Goal: Transaction & Acquisition: Book appointment/travel/reservation

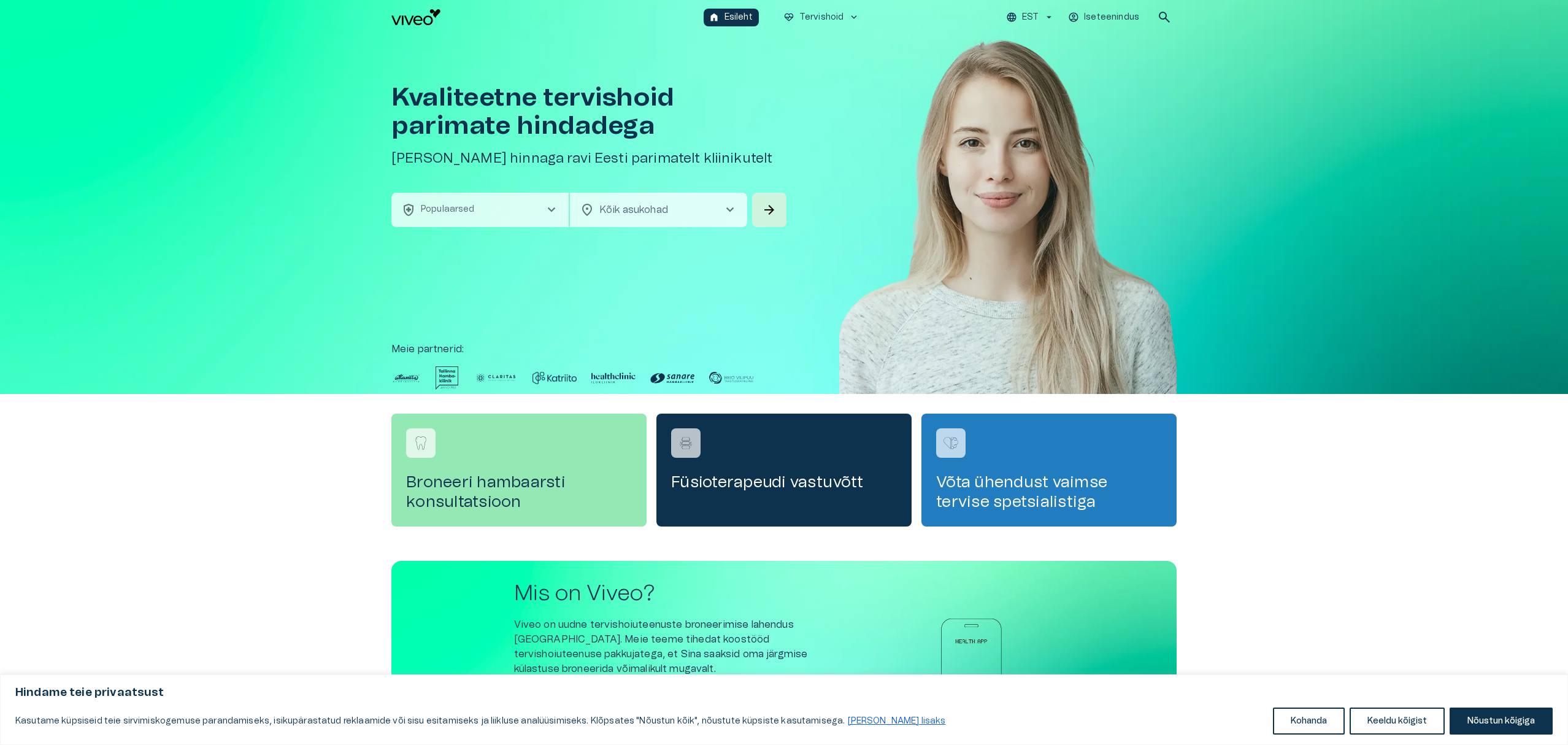
click at [1053, 15] on icon "button" at bounding box center [1048, 17] width 11 height 11
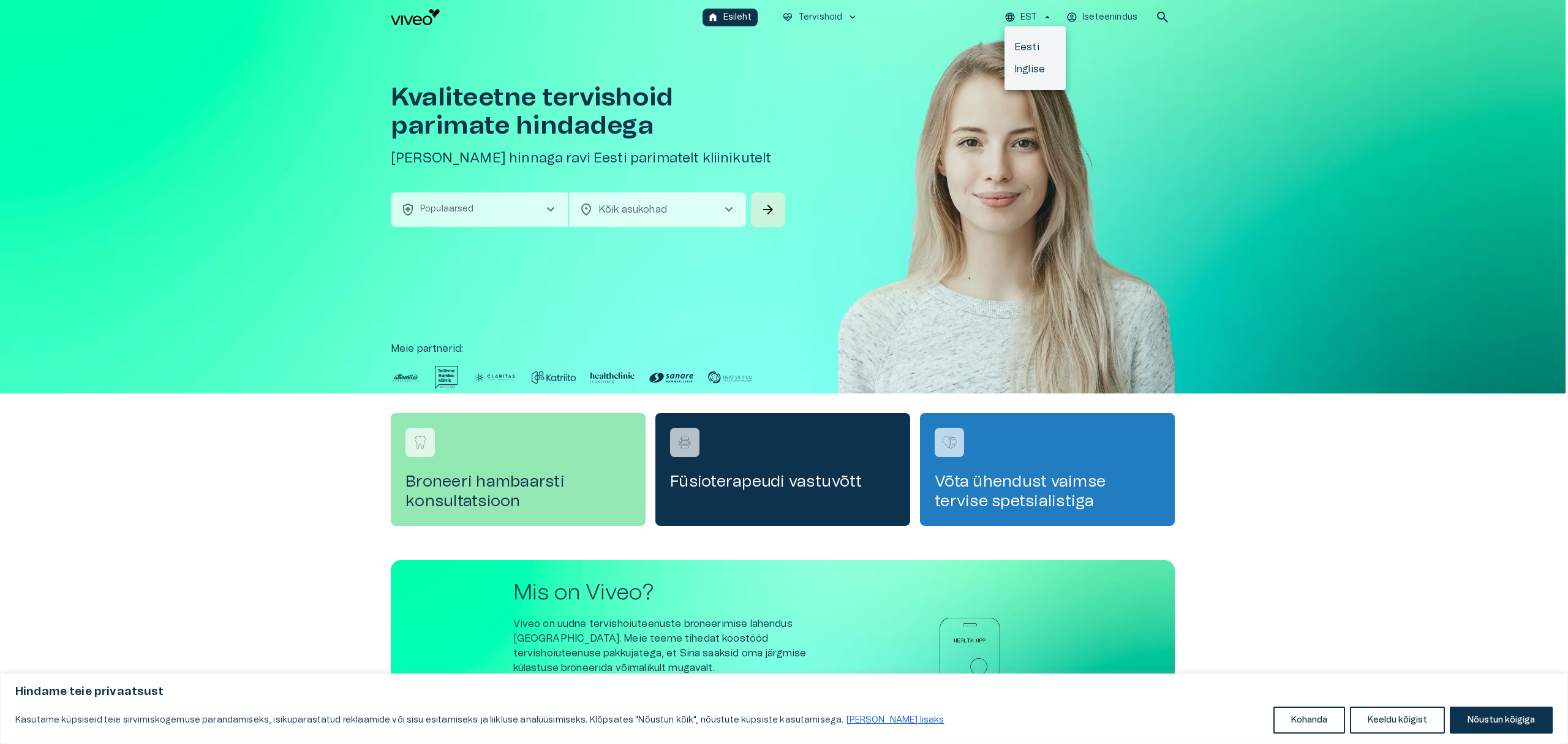
click at [1151, 114] on div at bounding box center [784, 372] width 1568 height 744
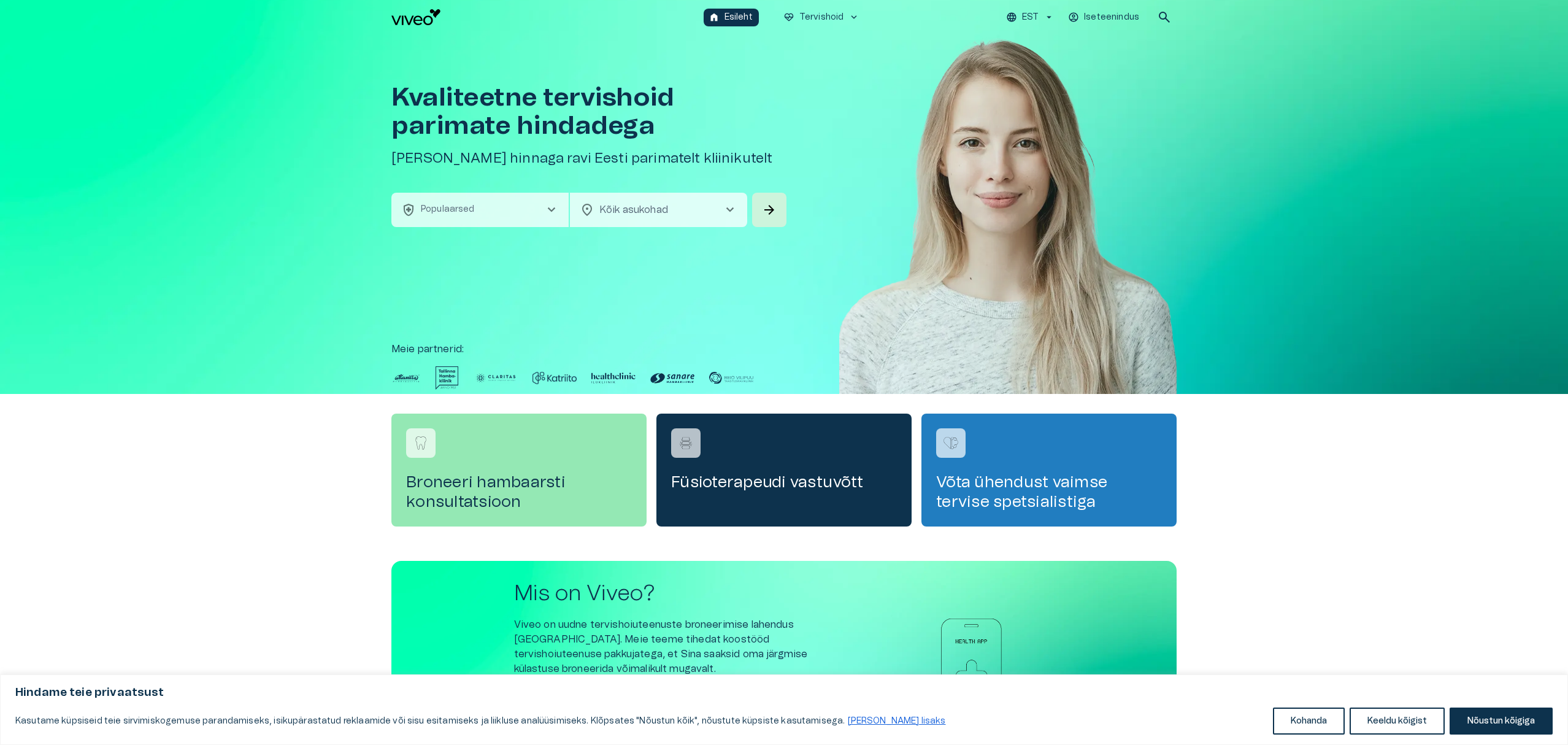
scroll to position [1, 0]
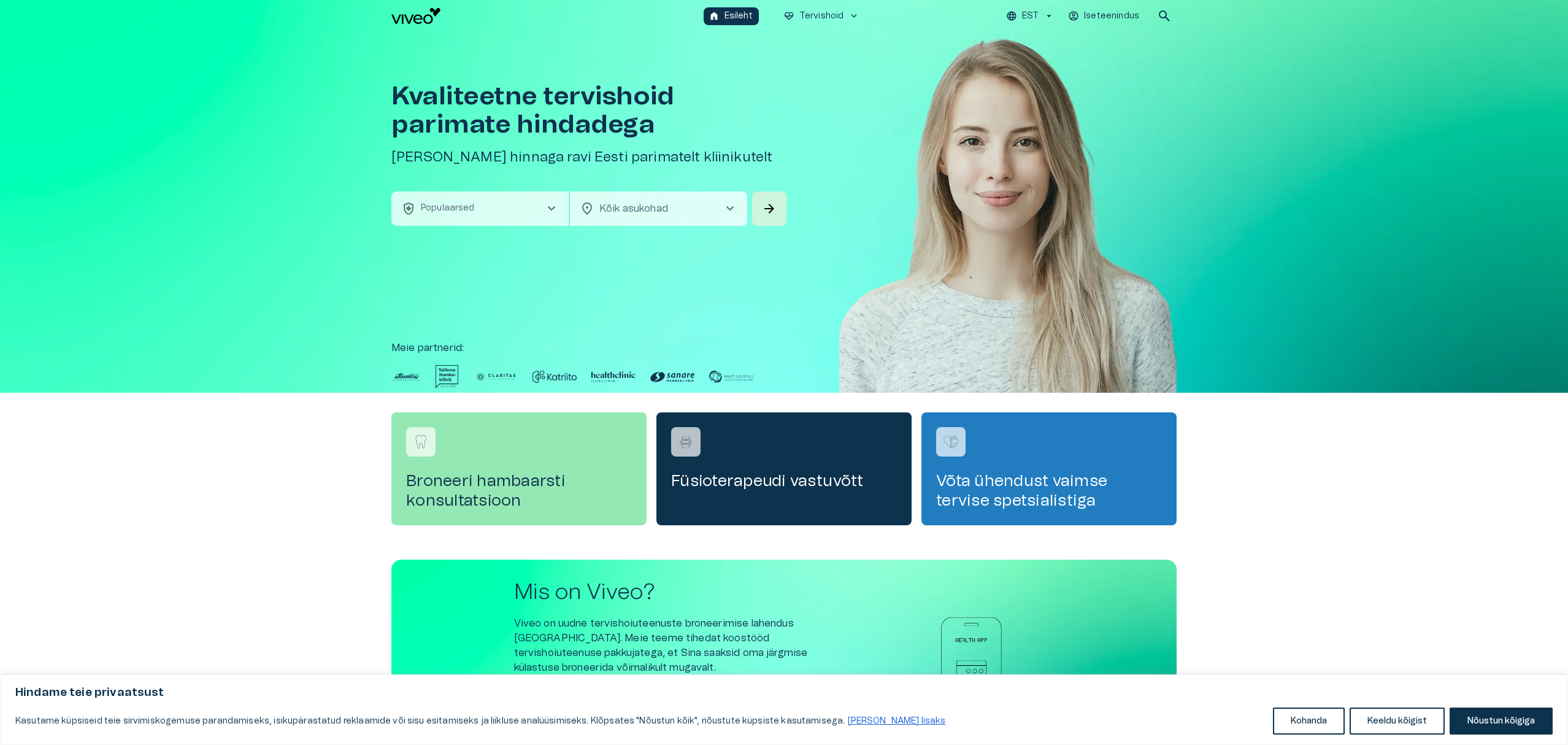
click at [1046, 12] on icon "button" at bounding box center [1048, 15] width 11 height 11
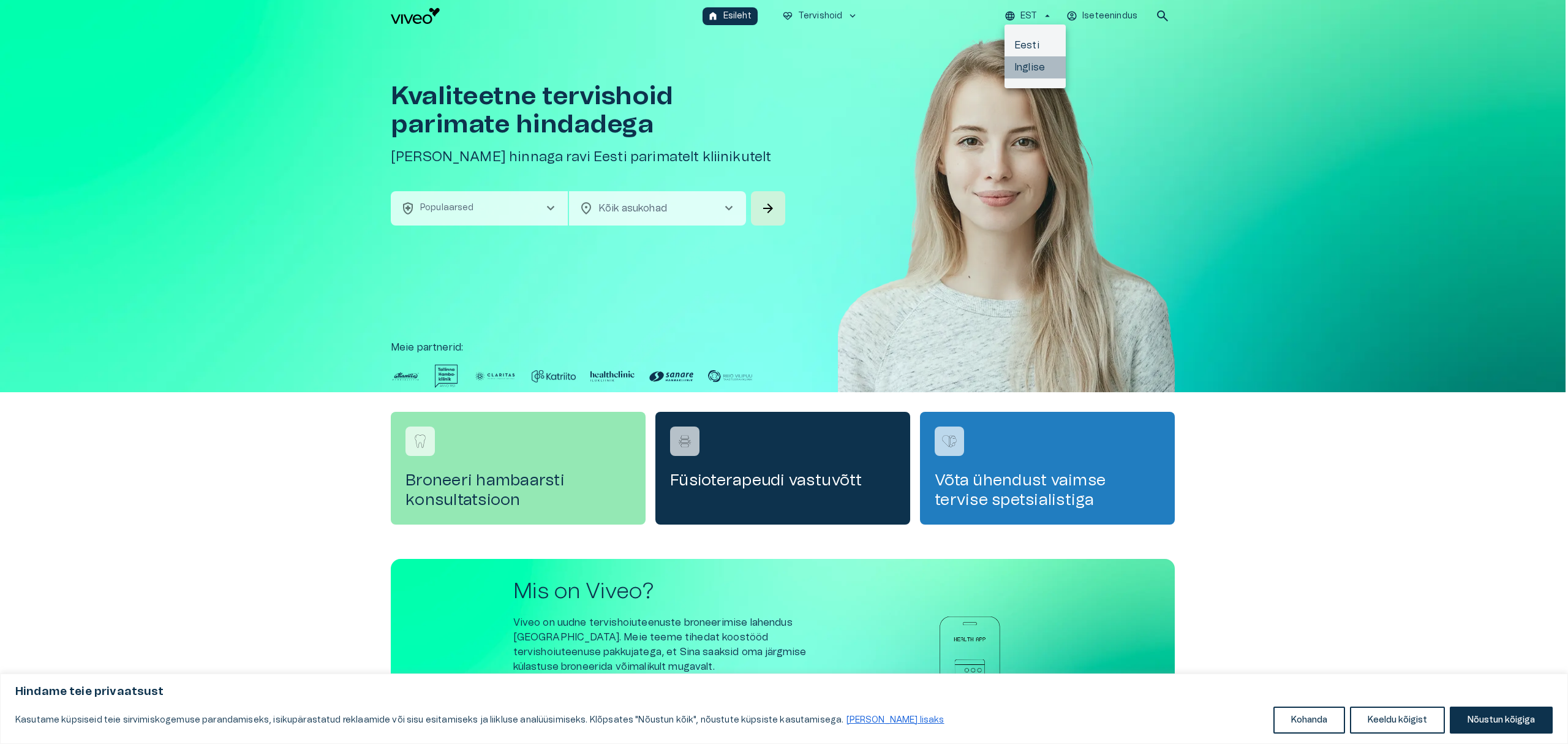
click at [1028, 68] on li "Inglise" at bounding box center [1034, 68] width 61 height 22
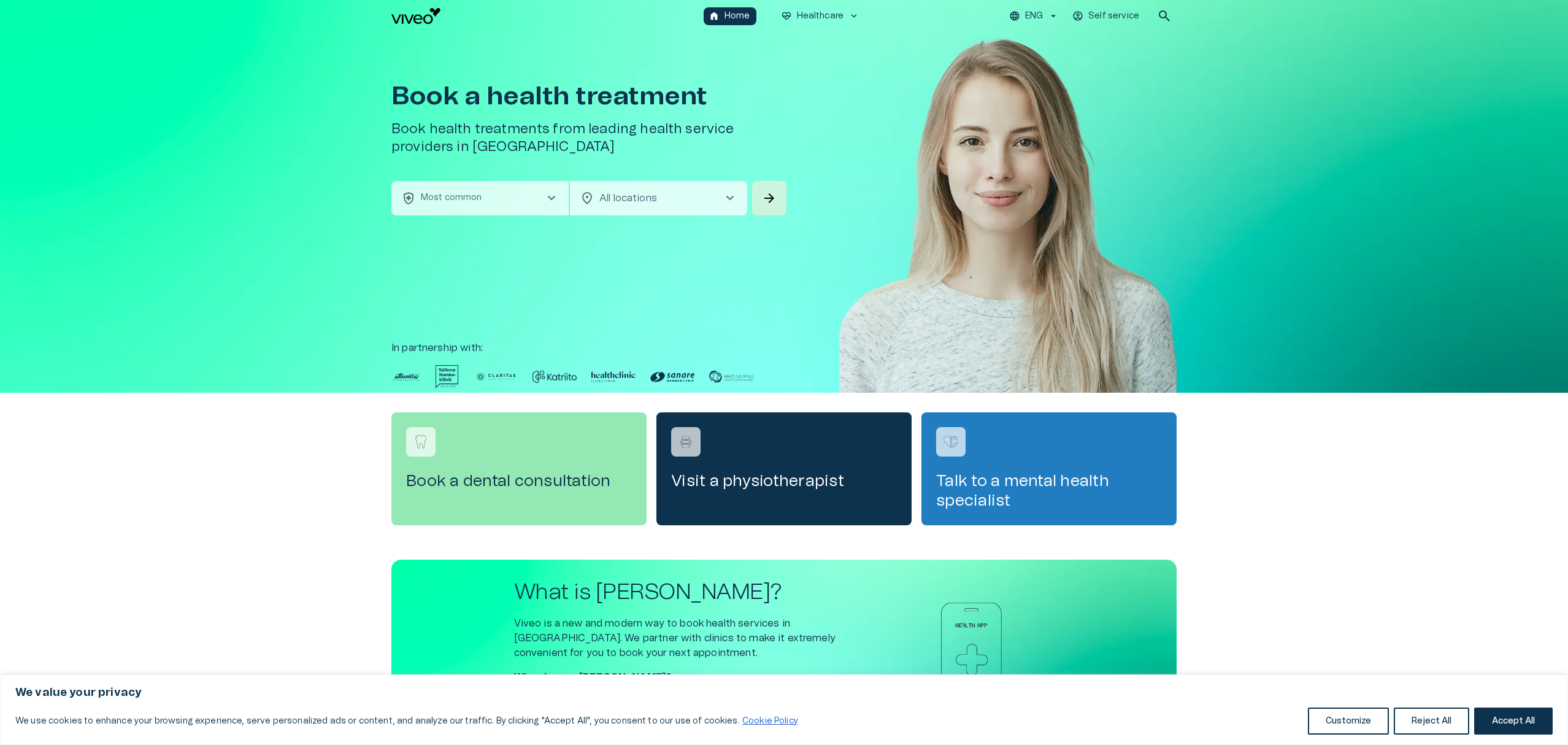
click at [553, 191] on span "chevron_right" at bounding box center [551, 197] width 15 height 15
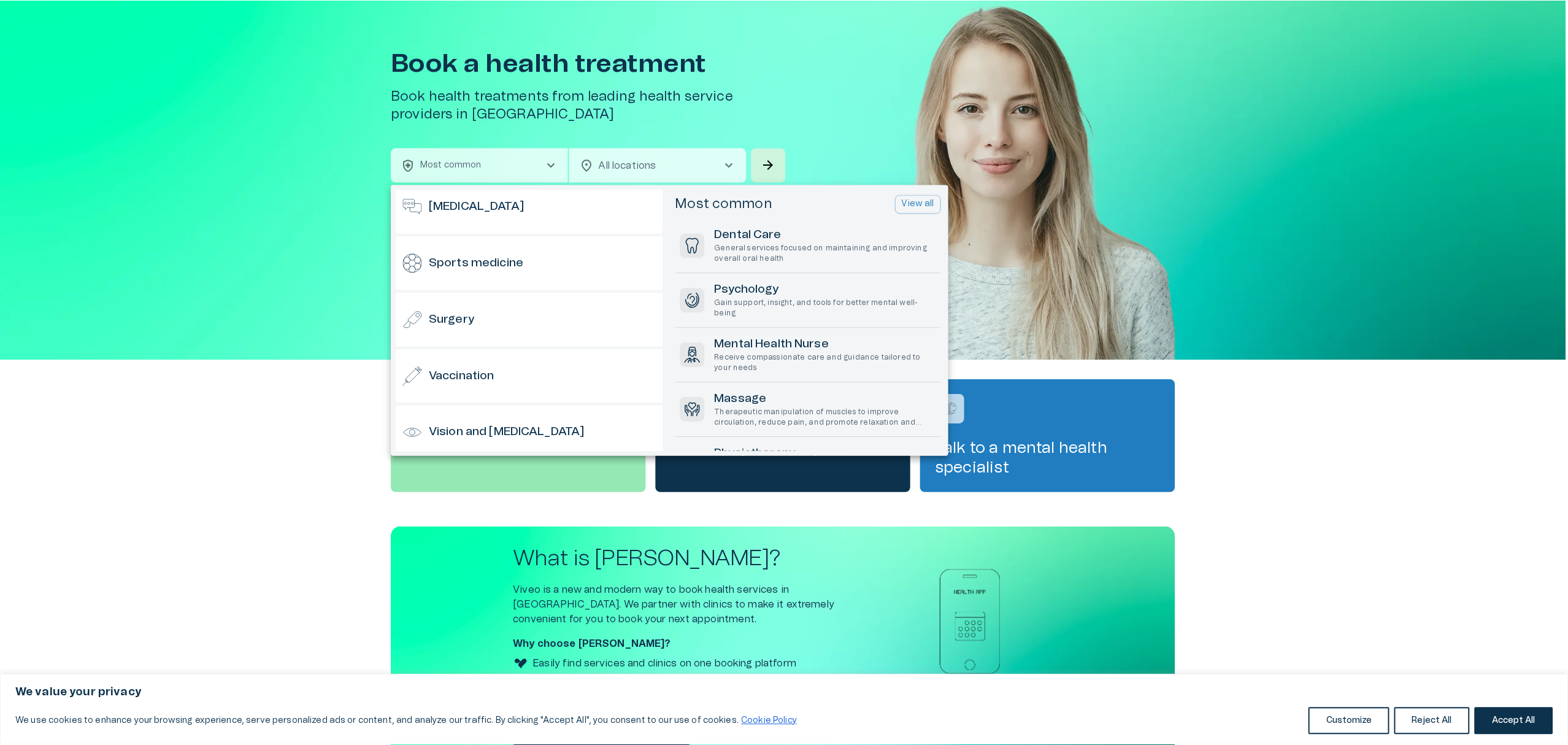
scroll to position [1139, 0]
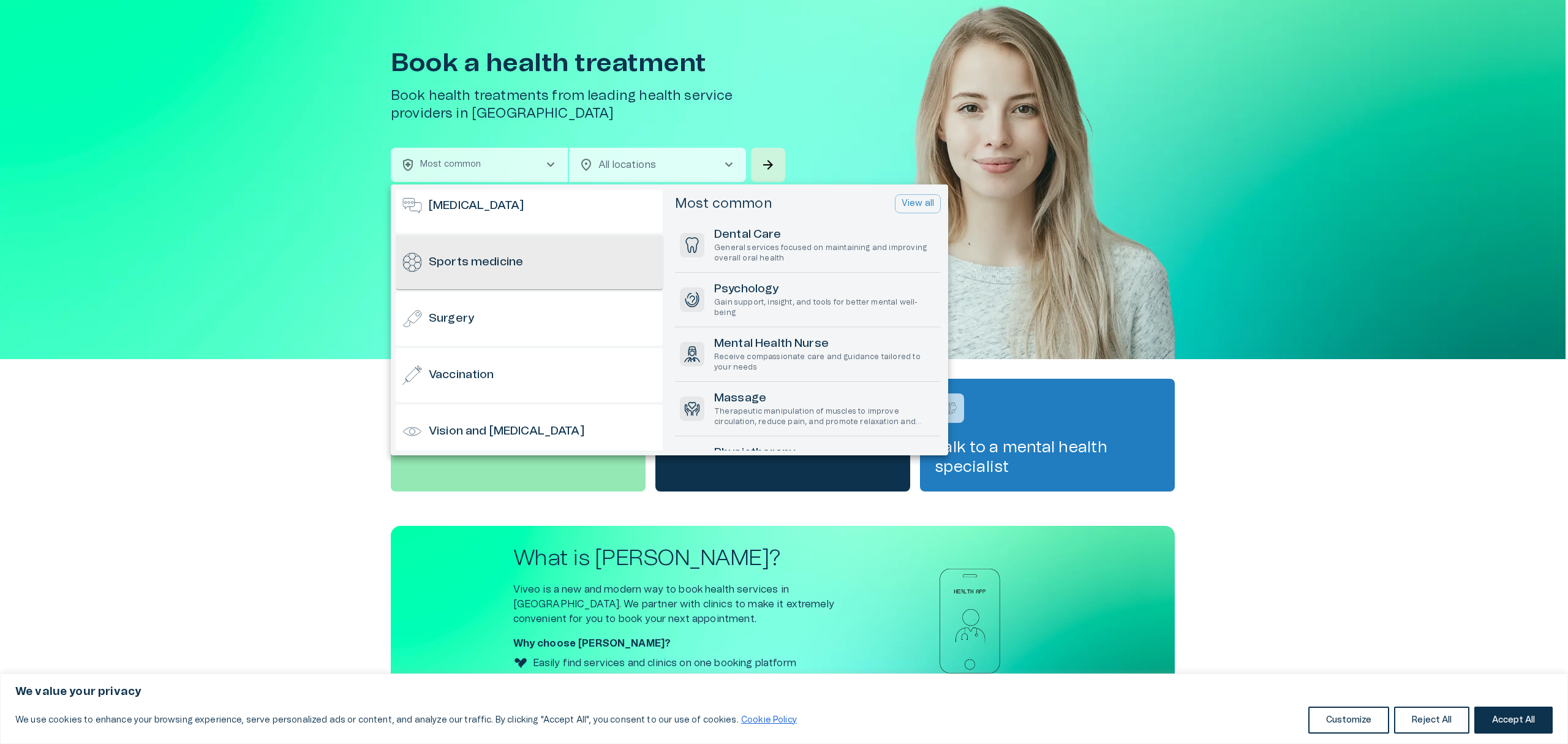
click at [561, 271] on div "Sports medicine" at bounding box center [529, 262] width 267 height 54
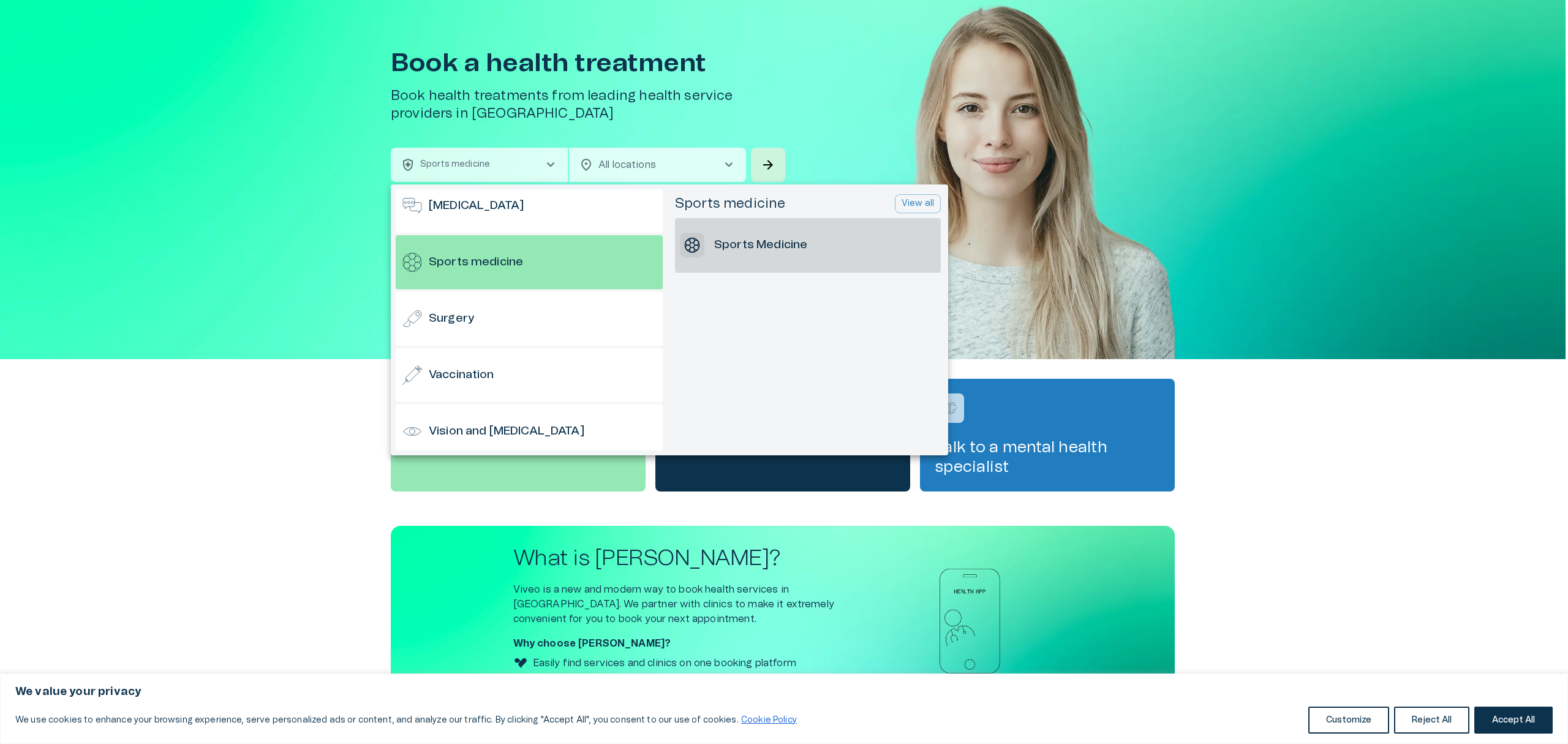
click at [748, 237] on h6 "Sports Medicine" at bounding box center [760, 245] width 93 height 17
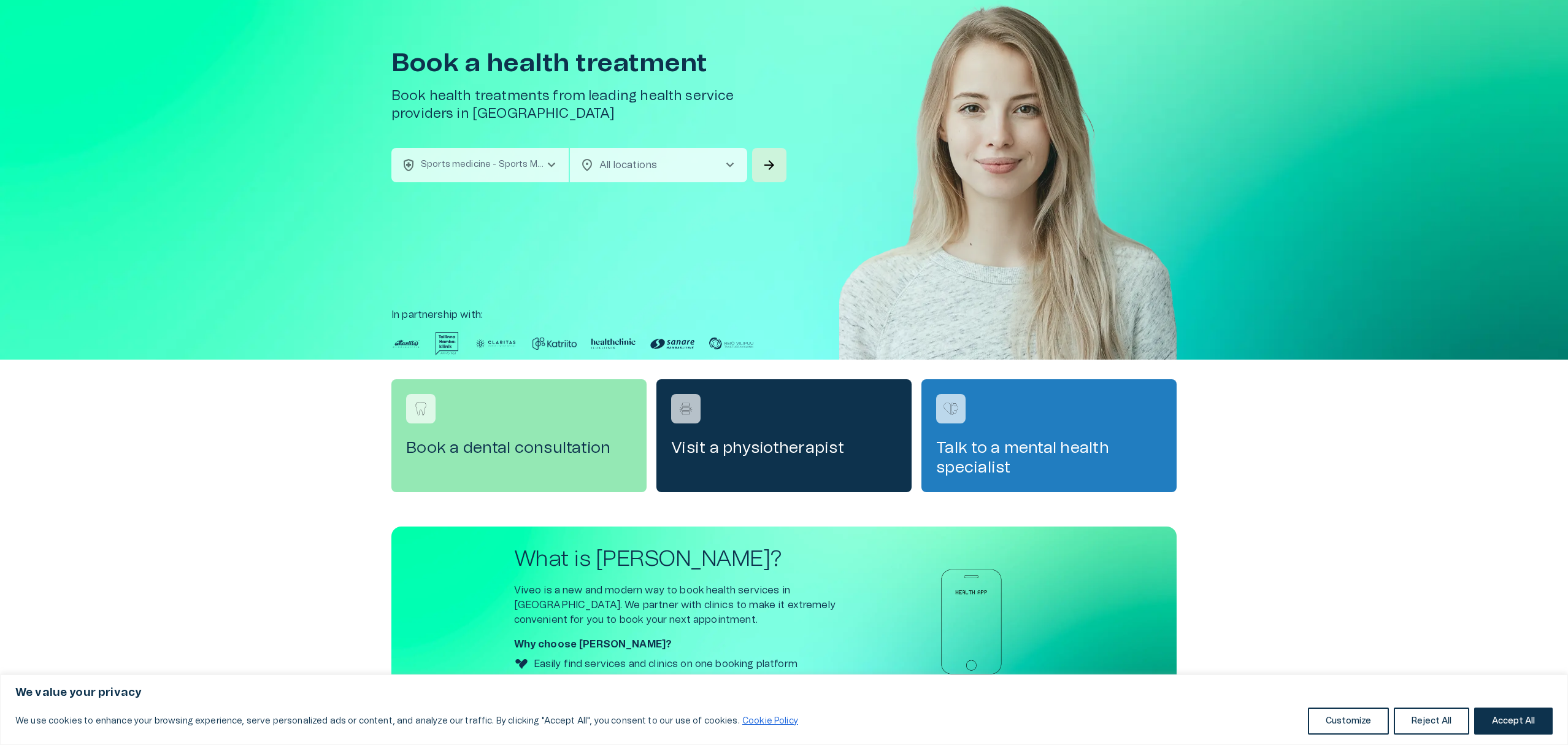
click at [727, 165] on span "chevron_right" at bounding box center [729, 165] width 15 height 15
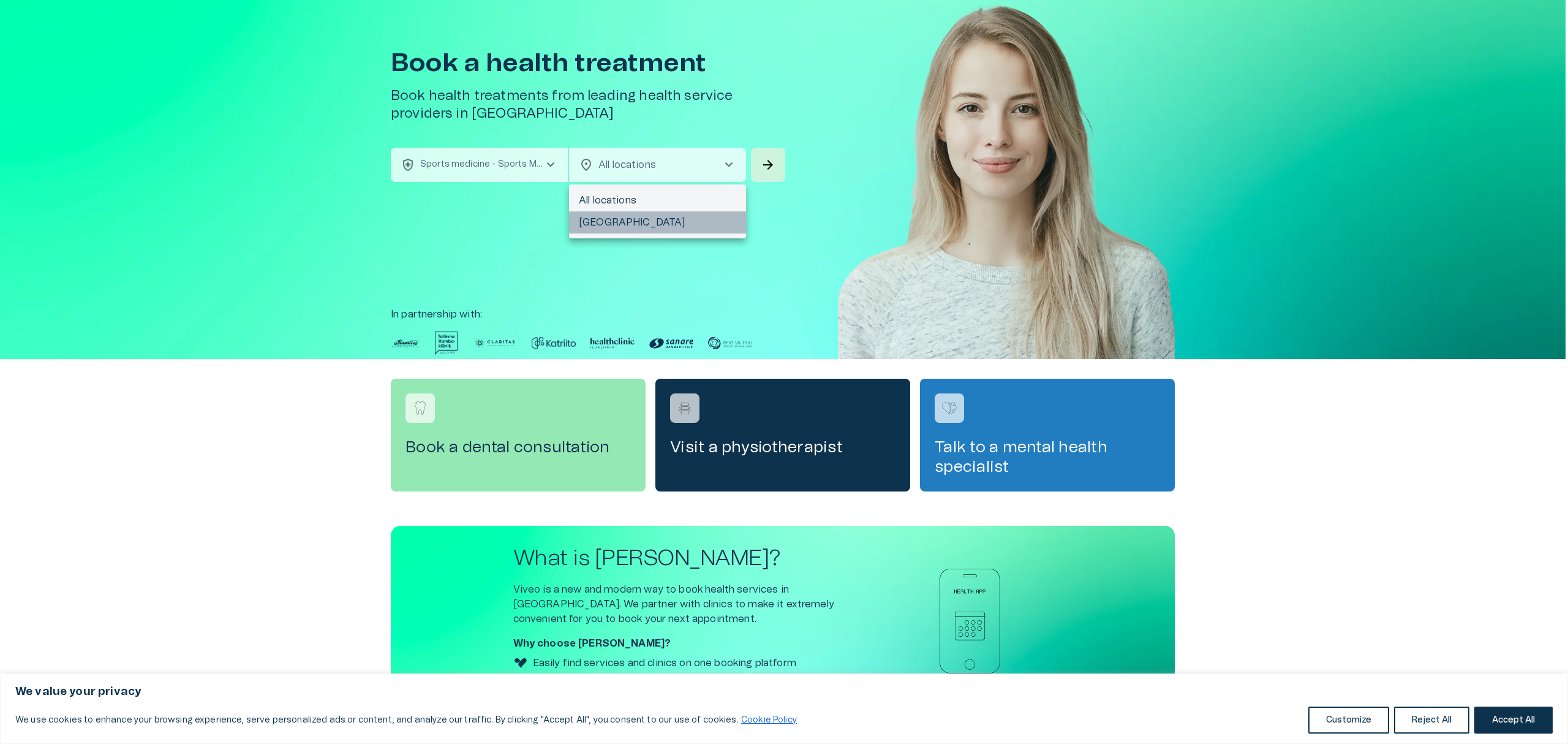
click at [664, 222] on li "[GEOGRAPHIC_DATA]" at bounding box center [657, 222] width 177 height 22
type input "**********"
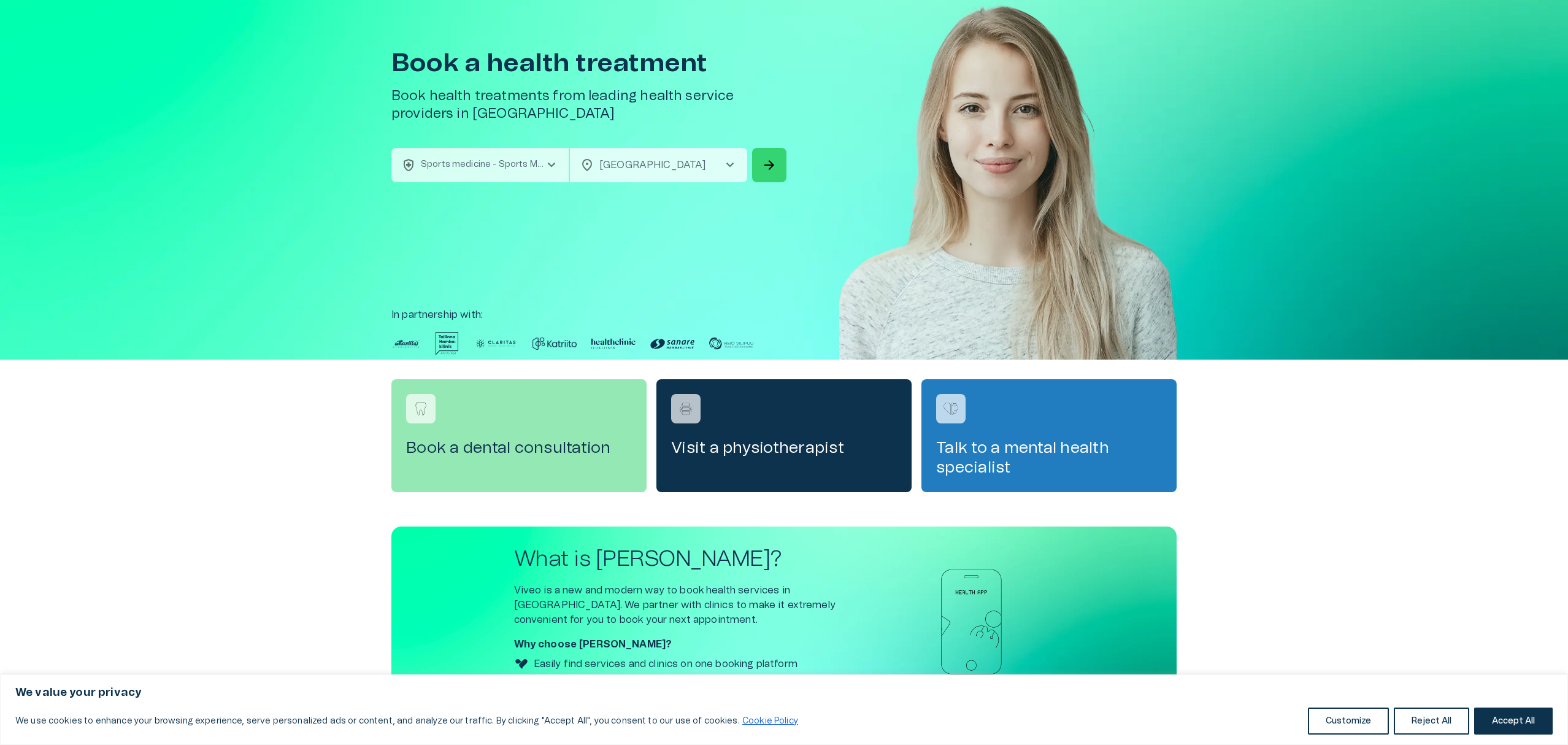
click at [766, 162] on span "arrow_forward" at bounding box center [769, 165] width 15 height 15
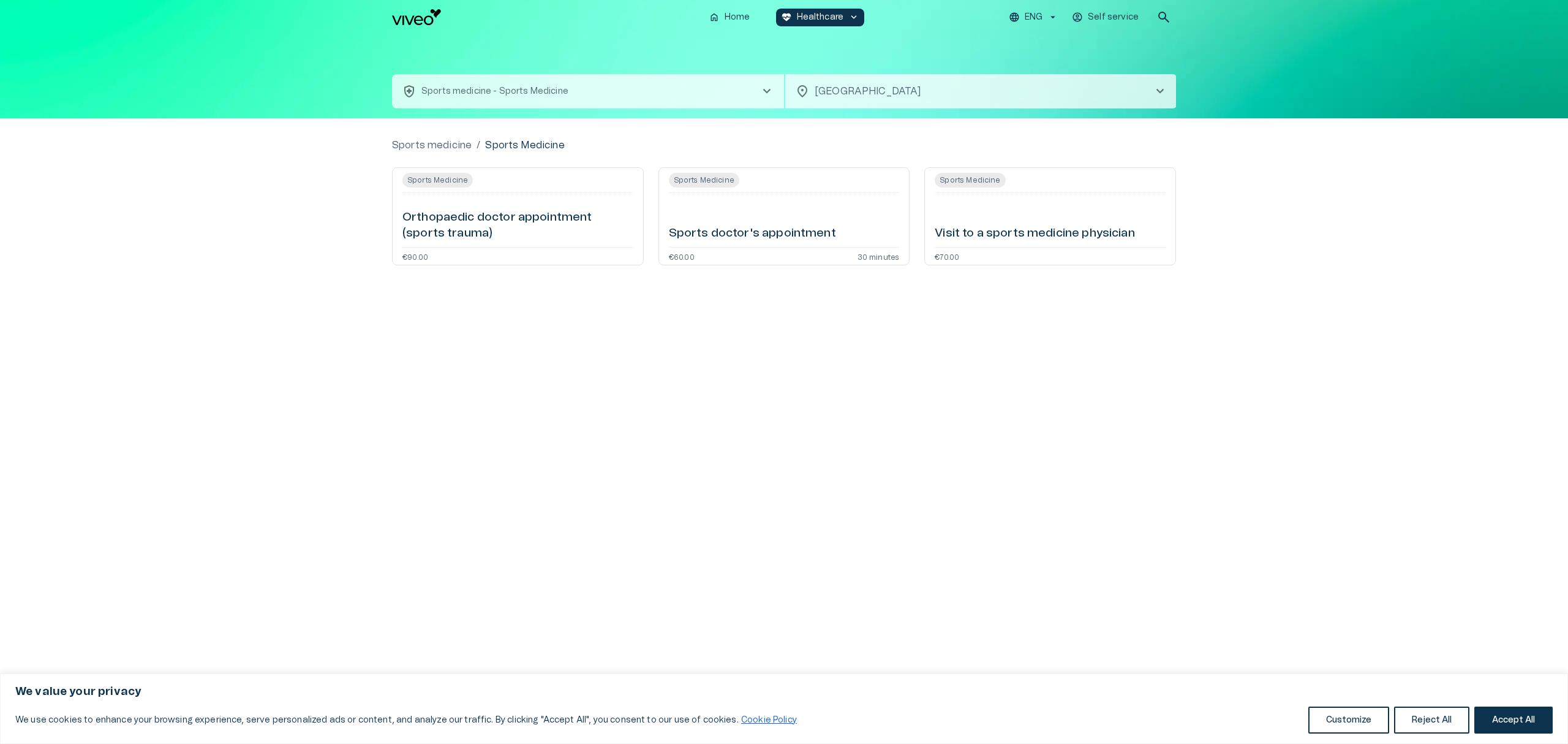
click at [764, 225] on h6 "Sports doctor's appointment" at bounding box center [752, 233] width 167 height 17
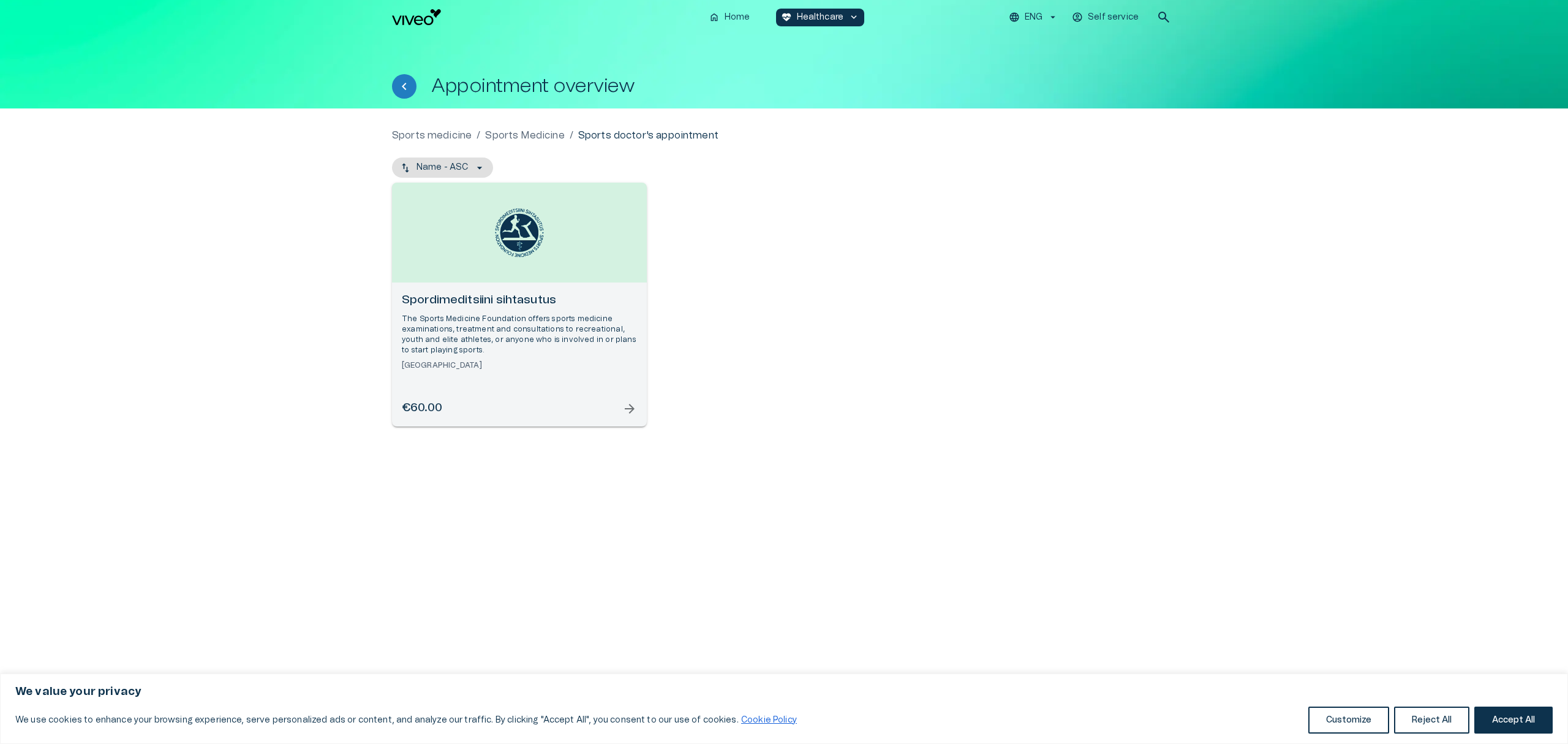
drag, startPoint x: 557, startPoint y: 361, endPoint x: 759, endPoint y: 295, distance: 212.5
click at [759, 295] on div "Spordimeditsiini sihtasutus The Sports Medicine Foundation offers sports medici…" at bounding box center [784, 304] width 784 height 244
drag, startPoint x: 759, startPoint y: 295, endPoint x: 628, endPoint y: 410, distance: 174.3
click at [628, 410] on span "arrow_forward" at bounding box center [630, 408] width 15 height 15
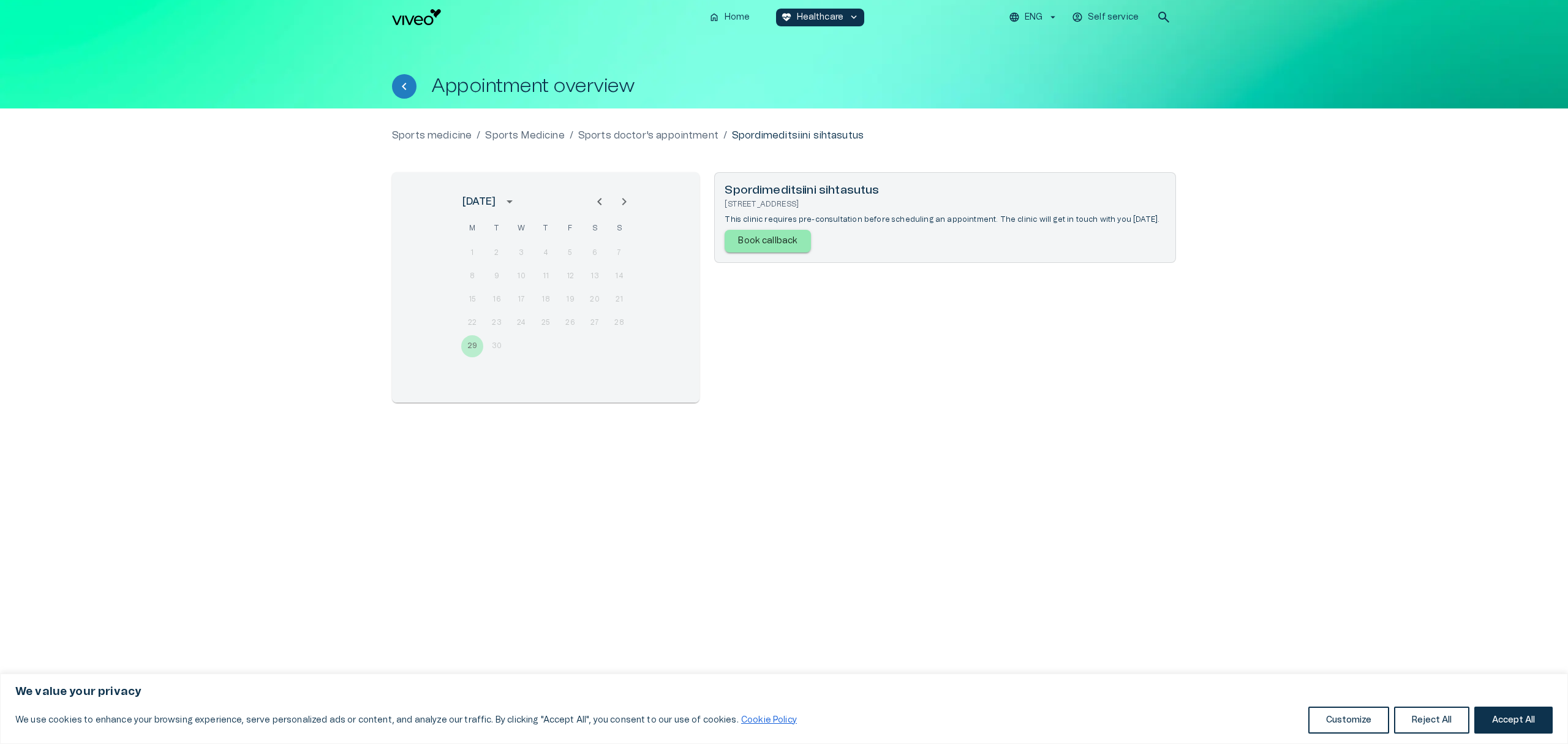
click at [624, 203] on icon "Next month" at bounding box center [625, 201] width 4 height 7
click at [571, 275] on div "6 7 8 9 10 11 12" at bounding box center [546, 276] width 196 height 22
click at [545, 250] on div "1 2 3 4 5" at bounding box center [546, 253] width 196 height 22
click at [626, 201] on icon "Next month" at bounding box center [625, 201] width 4 height 7
click at [549, 303] on div "10 11 12 13 14 15 16" at bounding box center [546, 300] width 196 height 22
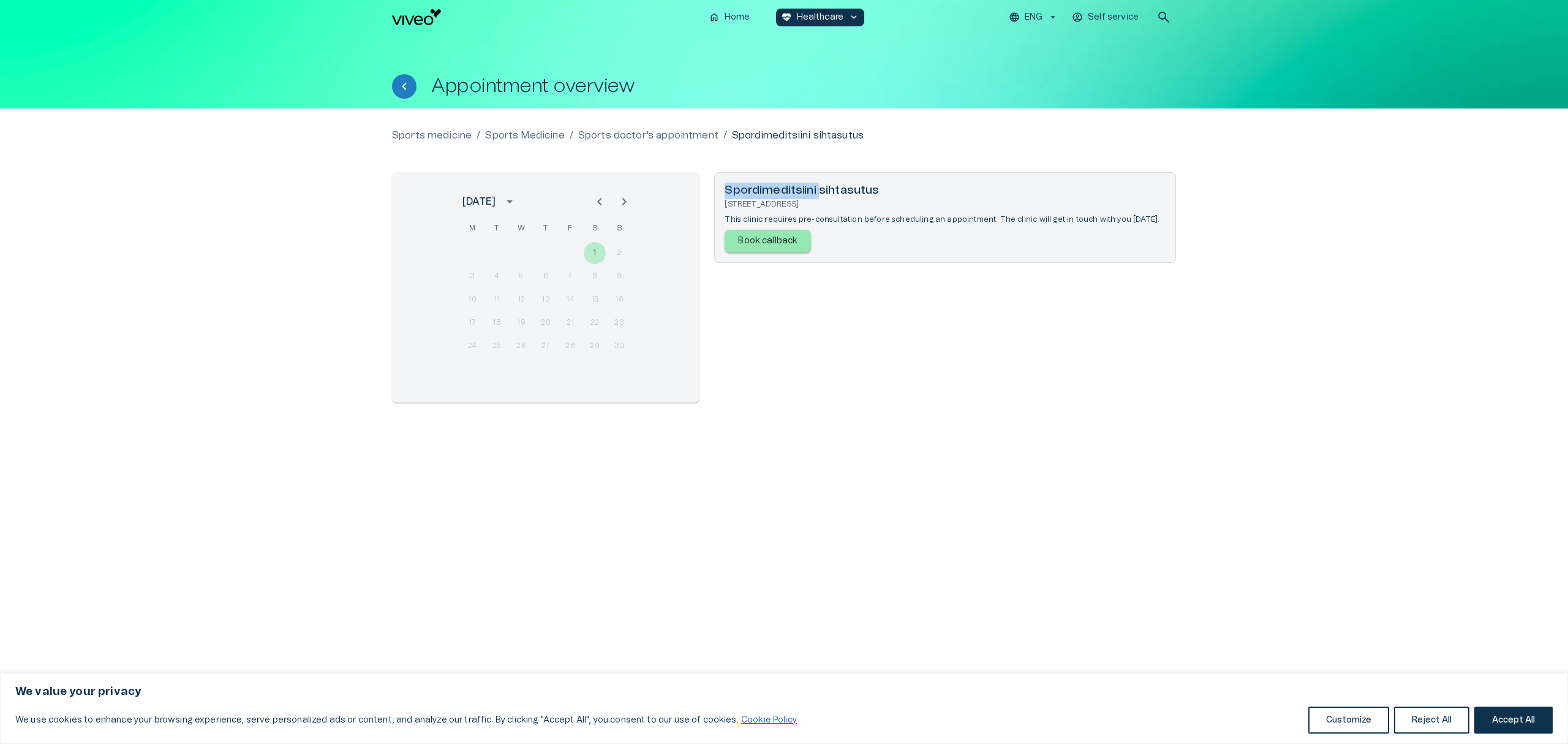
click at [549, 303] on div "10 11 12 13 14 15 16" at bounding box center [546, 300] width 196 height 22
click at [778, 215] on p "This clinic requires pre-consultation before scheduling an appointment. The cli…" at bounding box center [941, 219] width 435 height 10
click at [522, 140] on p "Sports Medicine" at bounding box center [524, 135] width 79 height 15
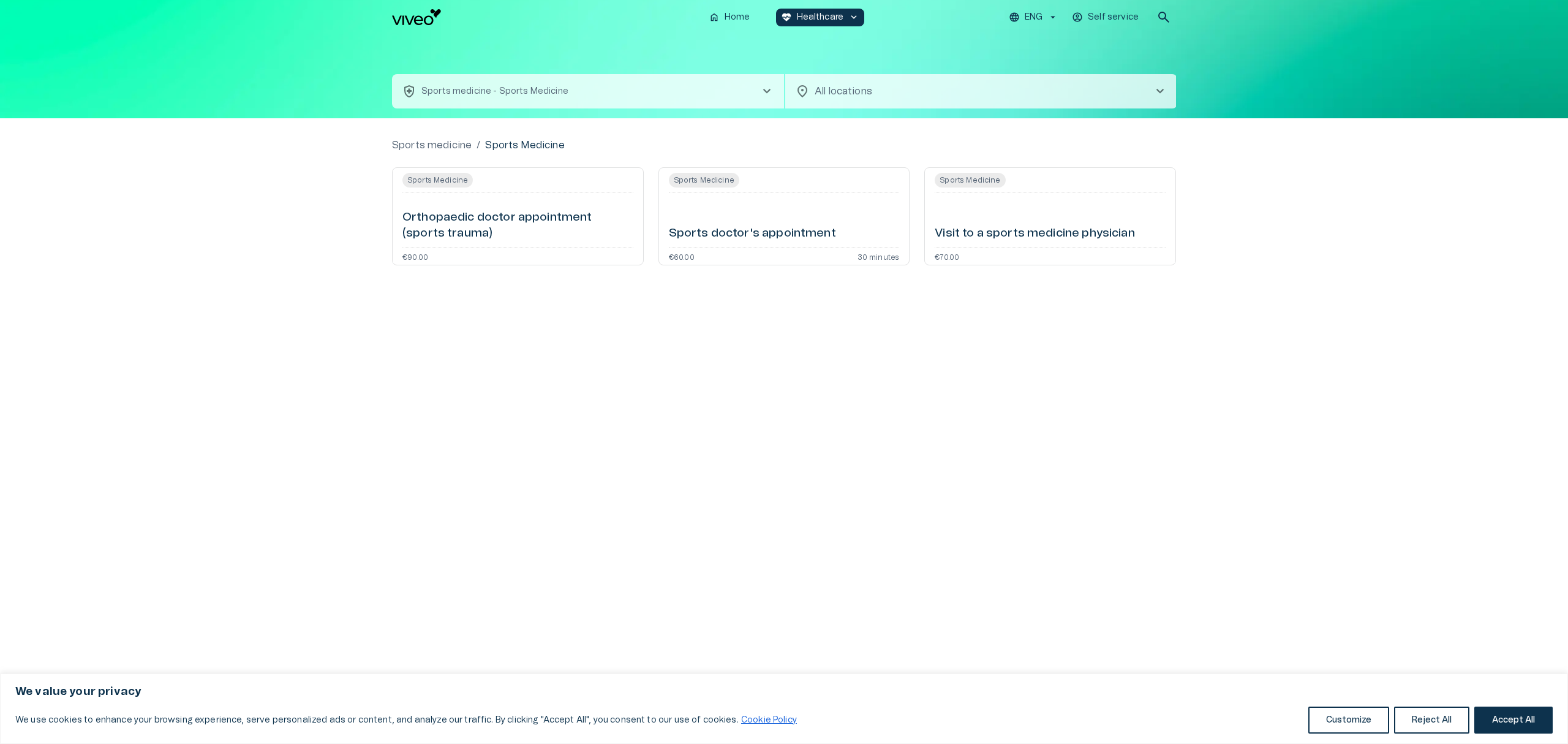
click at [986, 223] on div "Visit to a sports medicine physician" at bounding box center [1050, 220] width 231 height 44
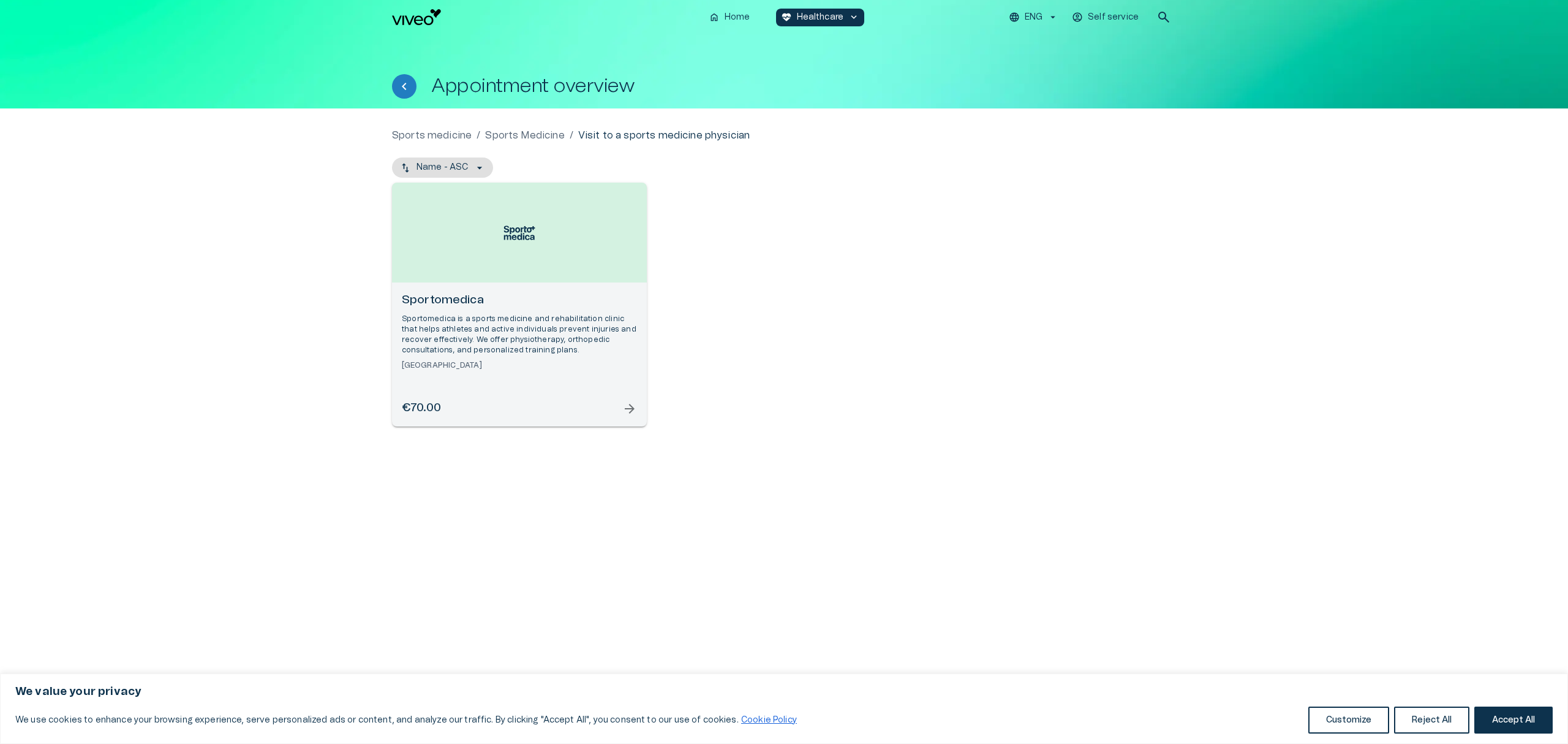
click at [620, 404] on div "€70.00 arrow_forward" at bounding box center [519, 408] width 235 height 17
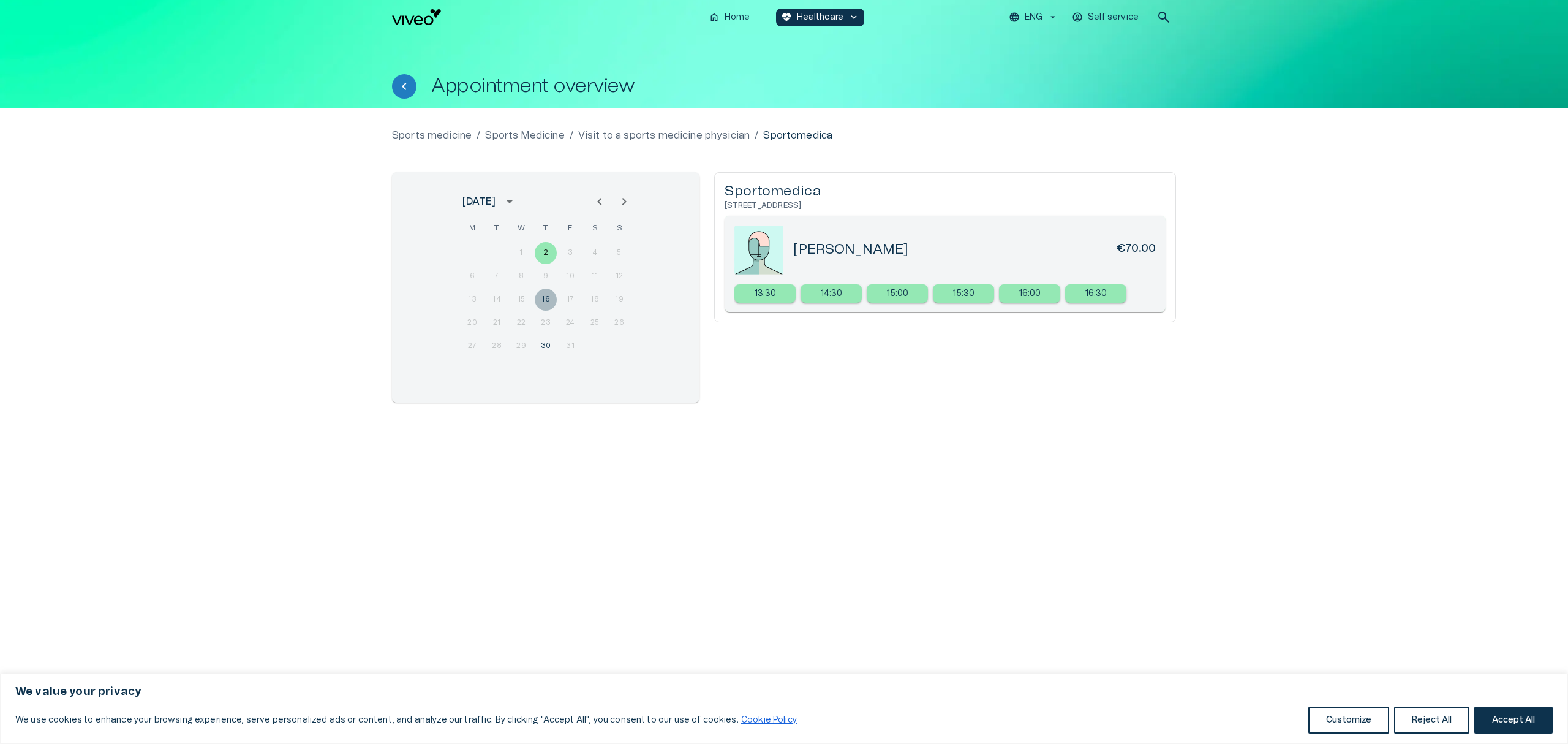
click at [545, 294] on button "16" at bounding box center [546, 300] width 22 height 22
click at [548, 342] on button "30" at bounding box center [546, 346] width 22 height 22
click at [548, 255] on button "2" at bounding box center [546, 253] width 22 height 22
drag, startPoint x: 856, startPoint y: 202, endPoint x: 726, endPoint y: 204, distance: 130.0
click at [726, 204] on h6 "[STREET_ADDRESS]" at bounding box center [944, 205] width 441 height 10
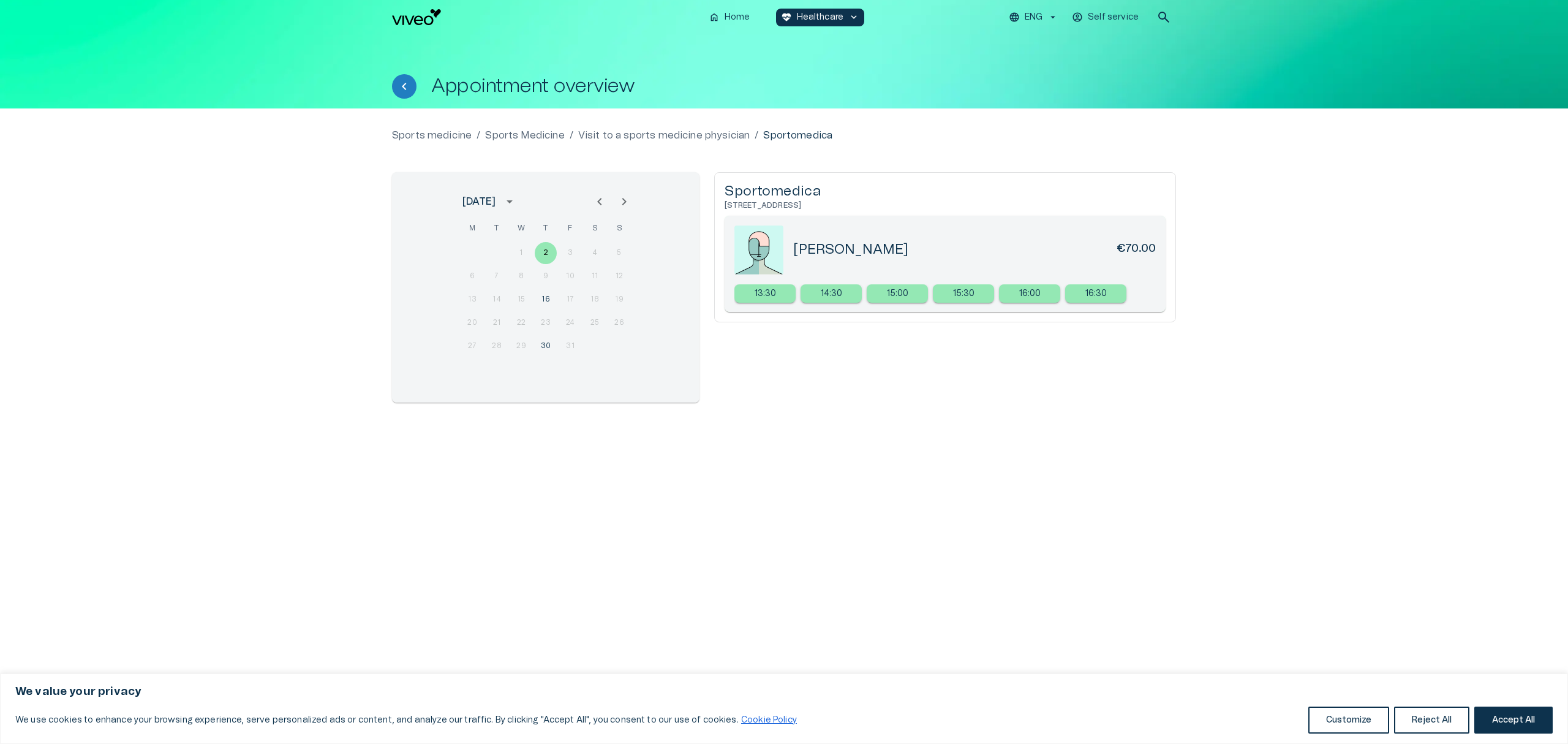
copy h6 "[STREET_ADDRESS]"
